Goal: Information Seeking & Learning: Learn about a topic

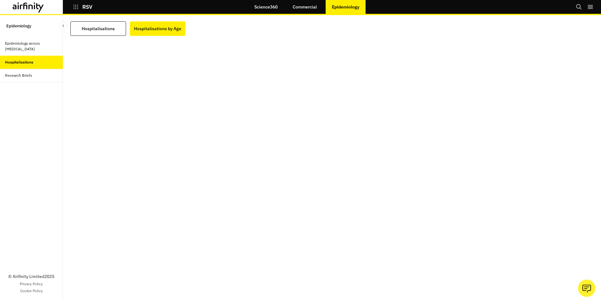
click at [301, 5] on link "Commercial" at bounding box center [304, 6] width 37 height 15
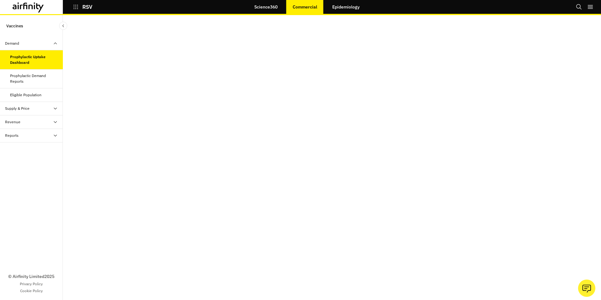
click at [54, 135] on icon at bounding box center [55, 135] width 5 height 5
click at [16, 149] on div "Reports" at bounding box center [17, 149] width 14 height 6
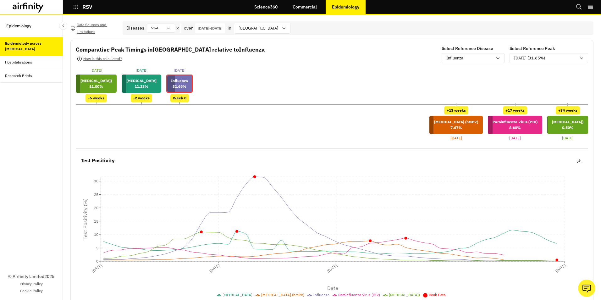
click at [13, 60] on div "Hospitalisations" at bounding box center [18, 62] width 27 height 6
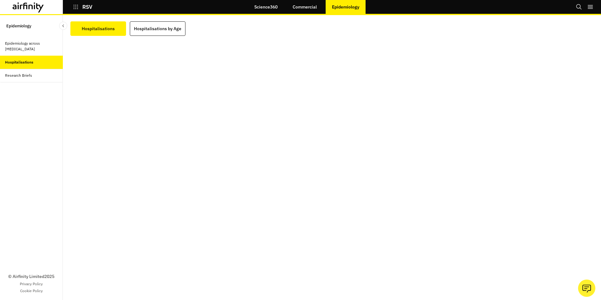
click at [30, 46] on div "Epidemiology across [MEDICAL_DATA]" at bounding box center [31, 46] width 53 height 11
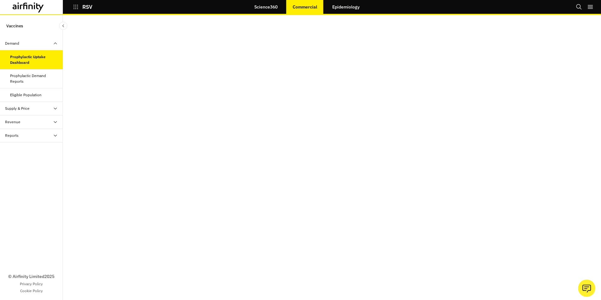
click at [54, 136] on icon at bounding box center [55, 135] width 5 height 5
click at [14, 149] on div "Reports" at bounding box center [17, 149] width 14 height 6
click at [31, 78] on div "Prophylactic Demand Reports" at bounding box center [34, 78] width 48 height 11
